Goal: Information Seeking & Learning: Learn about a topic

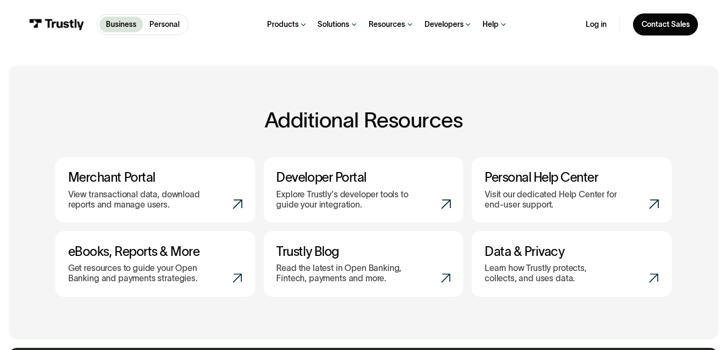
scroll to position [251, 0]
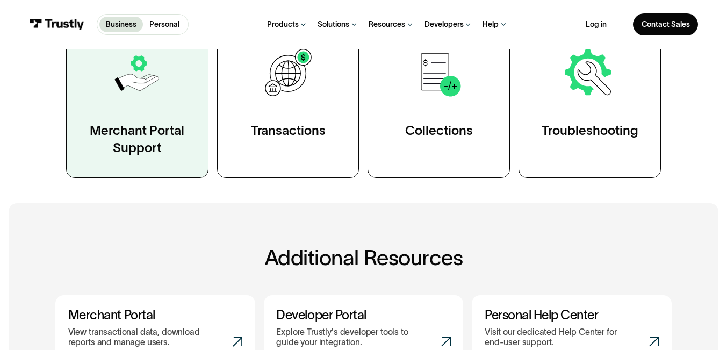
click at [139, 113] on link "Merchant Portal Support" at bounding box center [137, 101] width 142 height 154
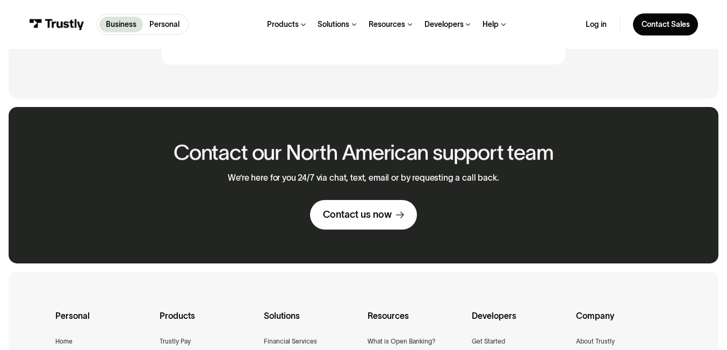
scroll to position [684, 0]
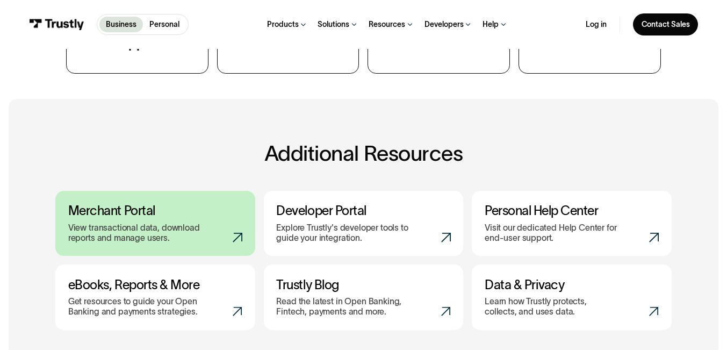
scroll to position [364, 0]
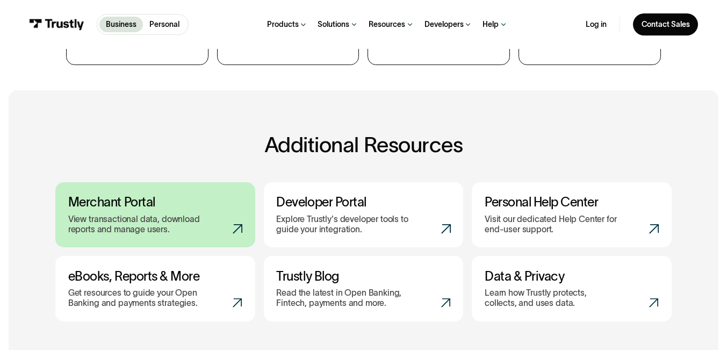
click at [145, 220] on p "View transactional data, download reports and manage users." at bounding box center [140, 225] width 145 height 20
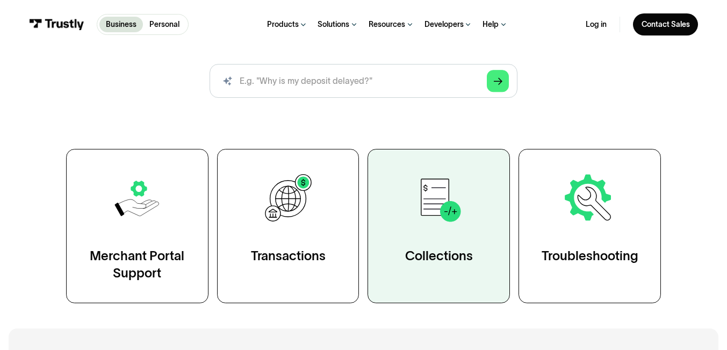
scroll to position [0, 0]
